Goal: Task Accomplishment & Management: Manage account settings

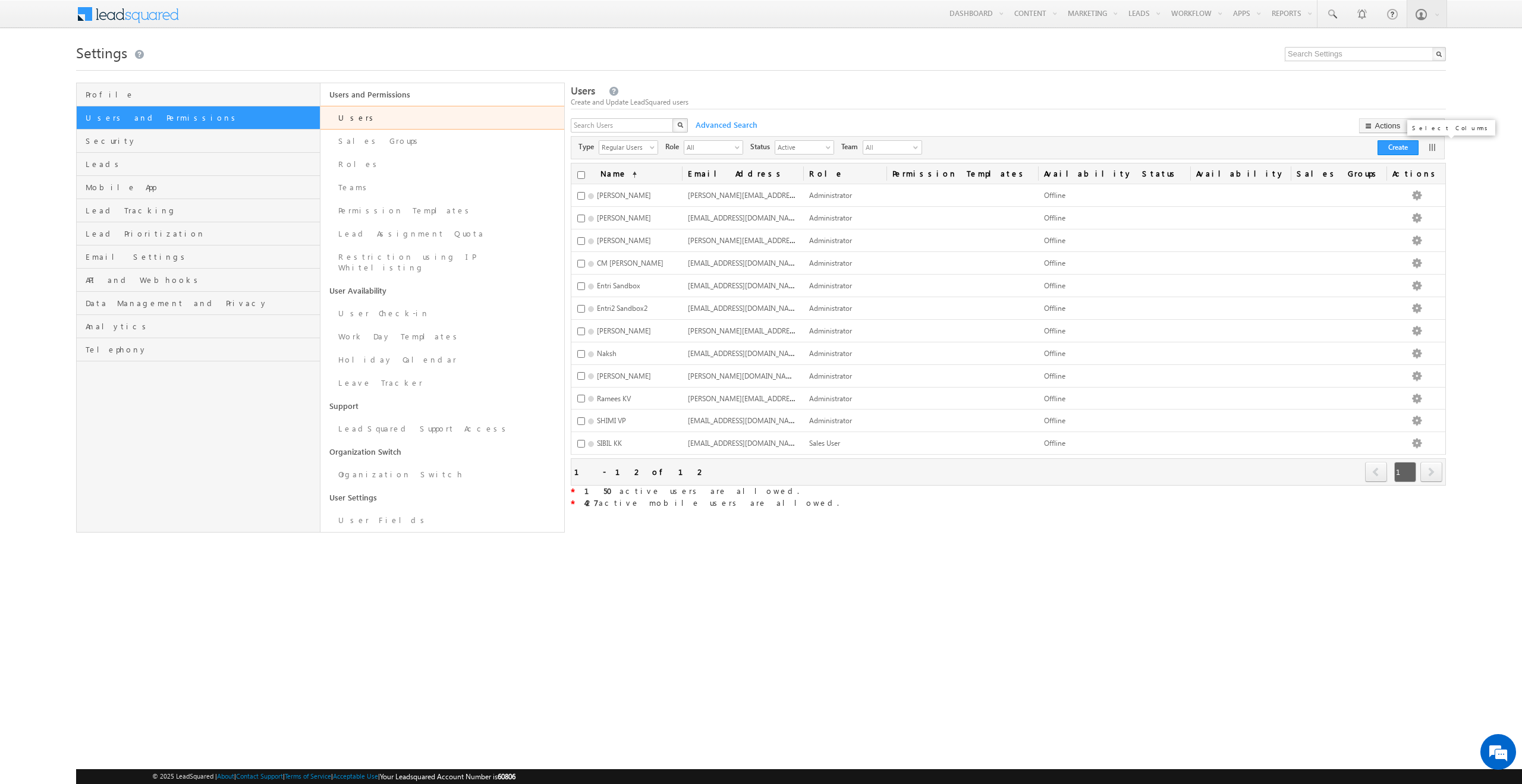
click at [1427, 148] on link at bounding box center [1432, 147] width 12 height 12
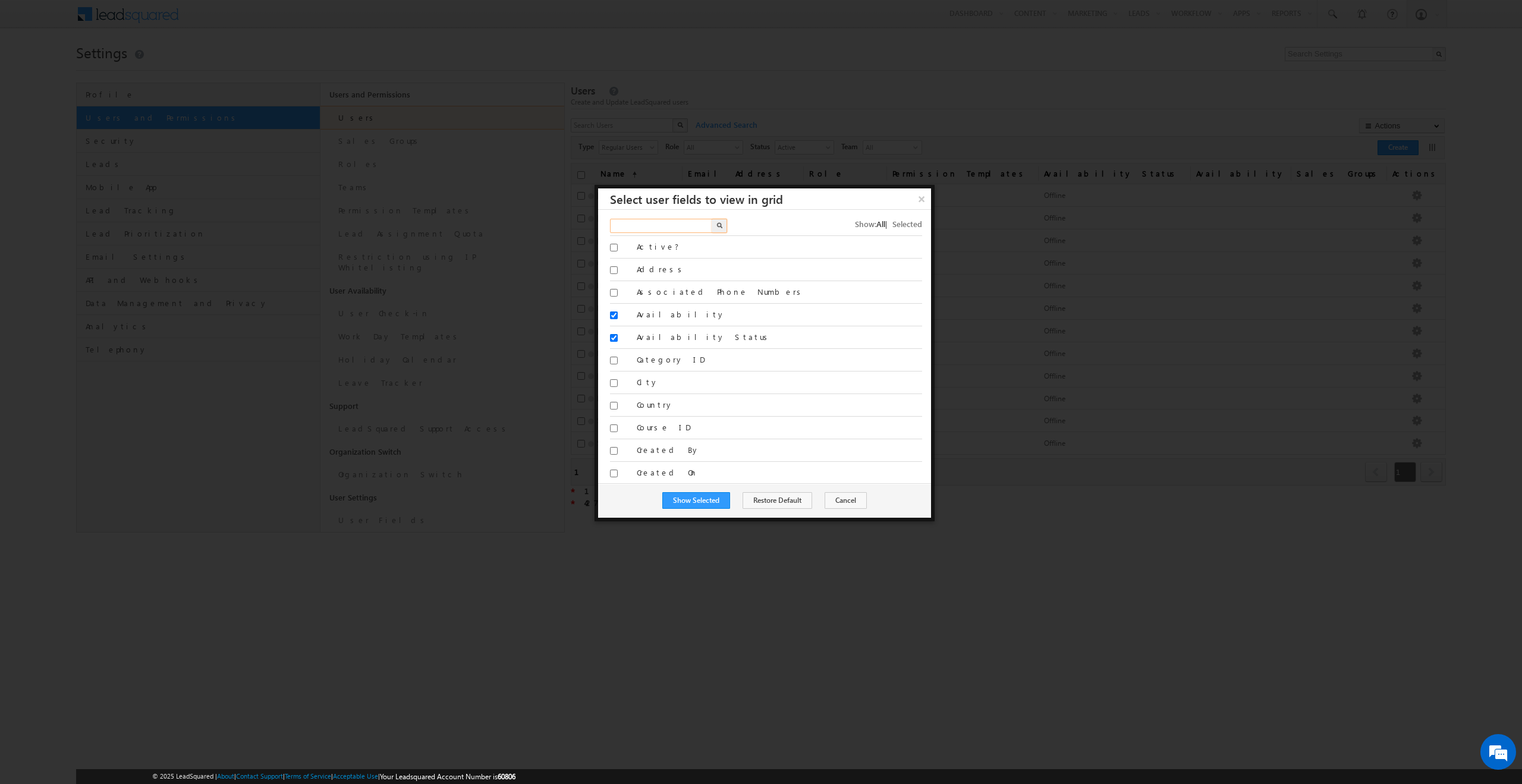
click at [659, 224] on input "text" at bounding box center [662, 226] width 104 height 14
type input "role"
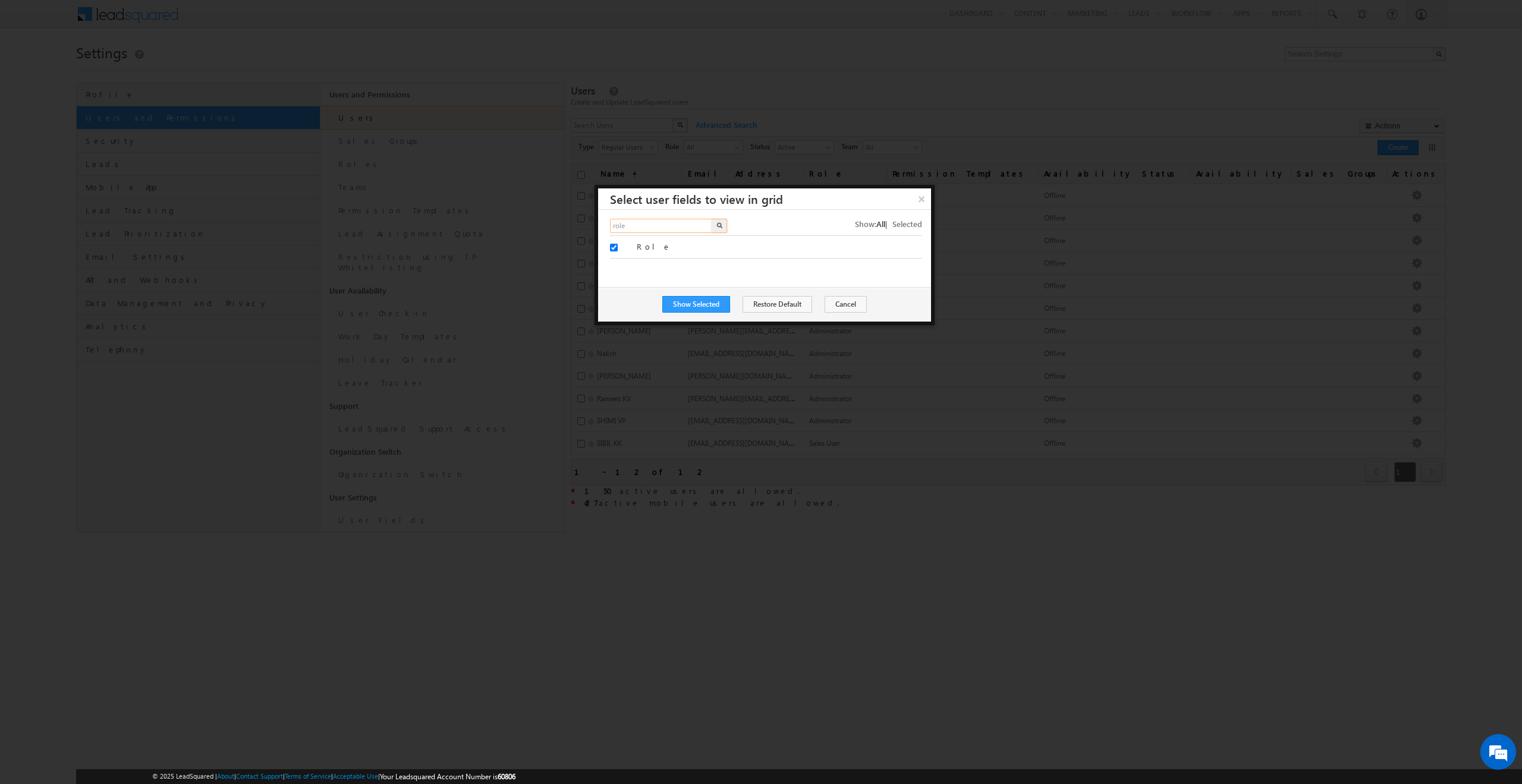
drag, startPoint x: 650, startPoint y: 225, endPoint x: 599, endPoint y: 230, distance: 51.2
click at [599, 230] on div "role X Show: All | Selected All Active? Address" at bounding box center [765, 248] width 333 height 77
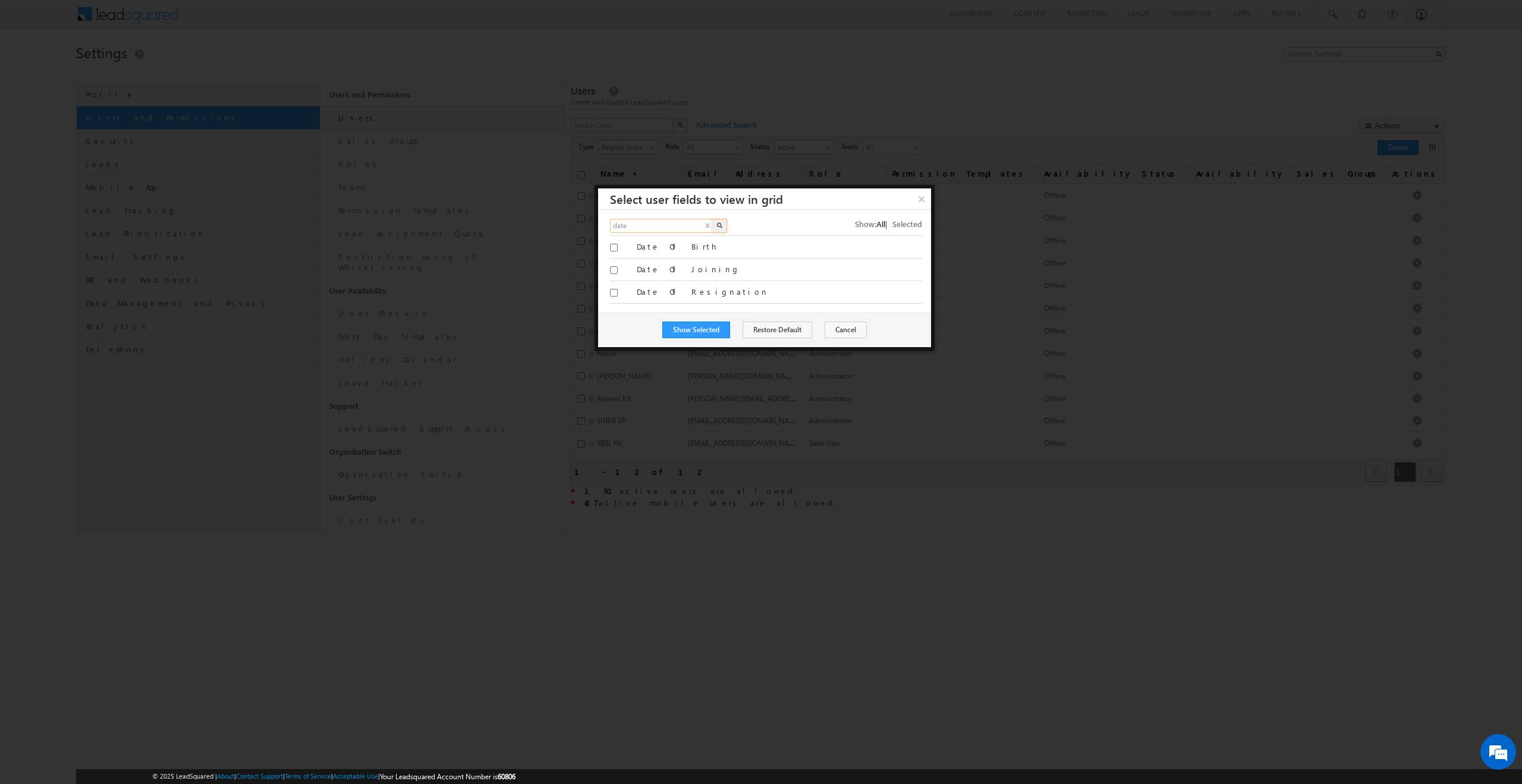
click at [649, 229] on input "date" at bounding box center [662, 226] width 104 height 14
type input "d"
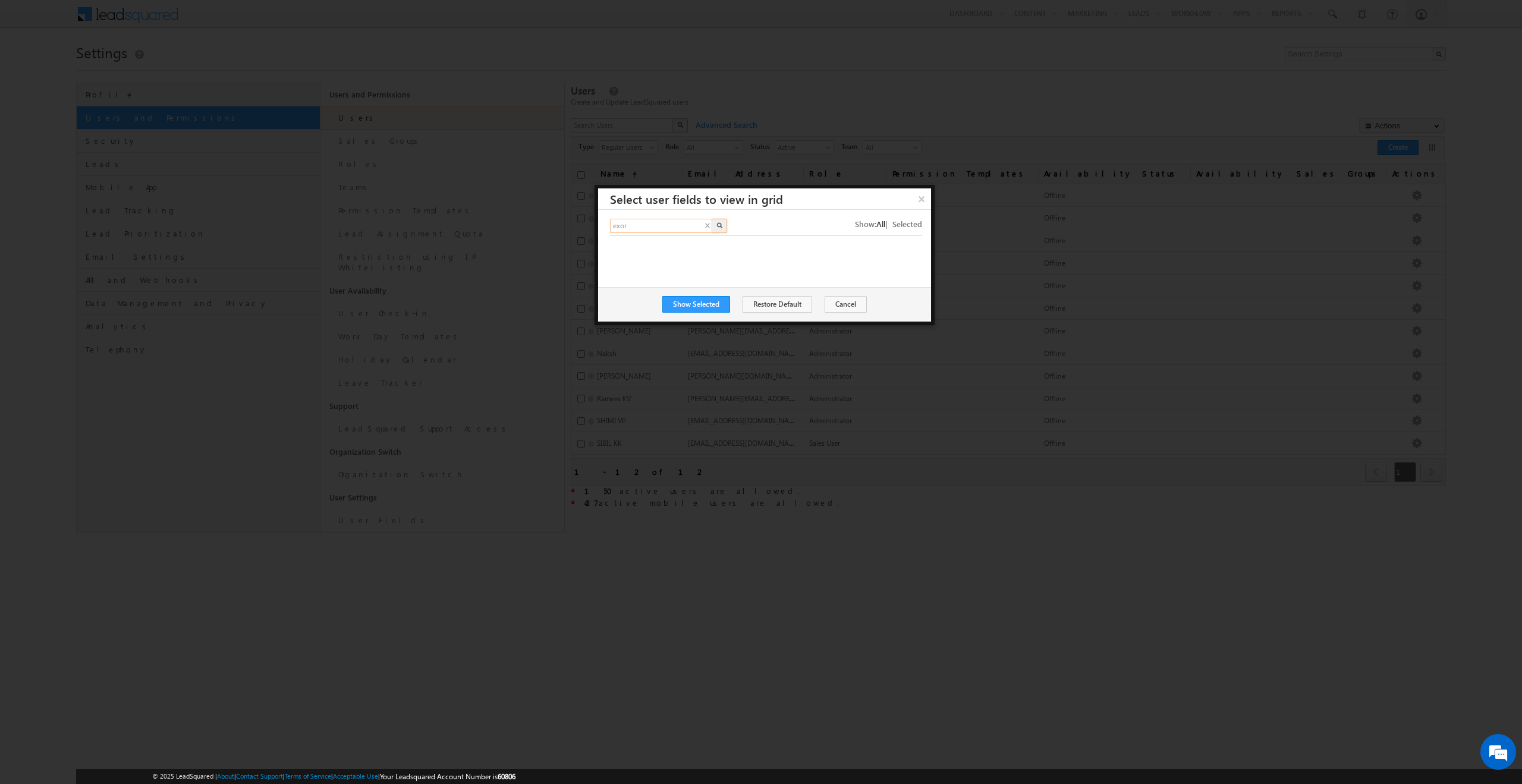
click at [649, 229] on input "exor" at bounding box center [662, 226] width 104 height 14
type input "e"
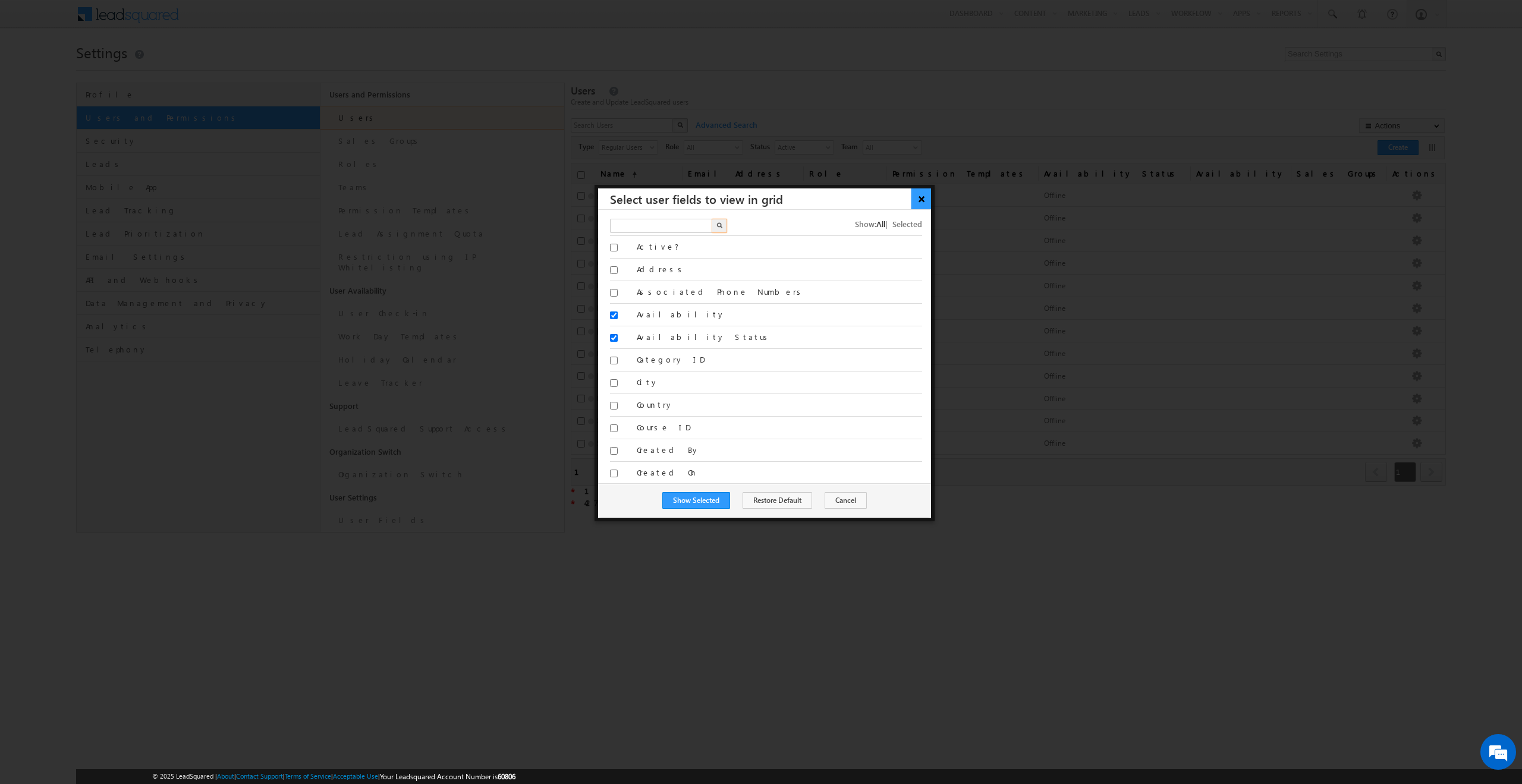
click at [918, 203] on button "×" at bounding box center [921, 199] width 20 height 21
